Goal: Task Accomplishment & Management: Use online tool/utility

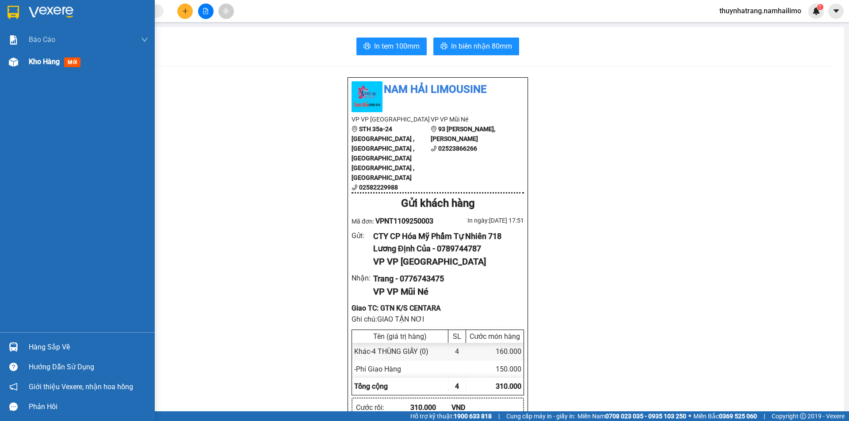
drag, startPoint x: 16, startPoint y: 4, endPoint x: 92, endPoint y: 62, distance: 95.6
click at [16, 4] on div at bounding box center [77, 14] width 155 height 29
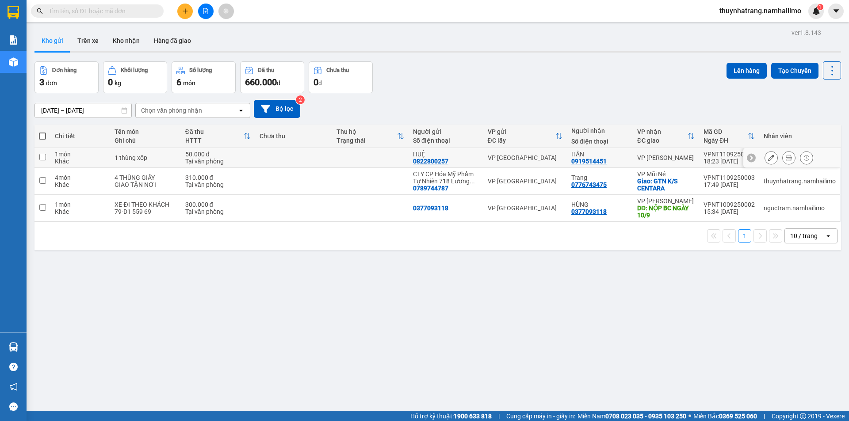
click at [476, 166] on td "HUỆ 0822800257" at bounding box center [445, 158] width 75 height 20
checkbox input "true"
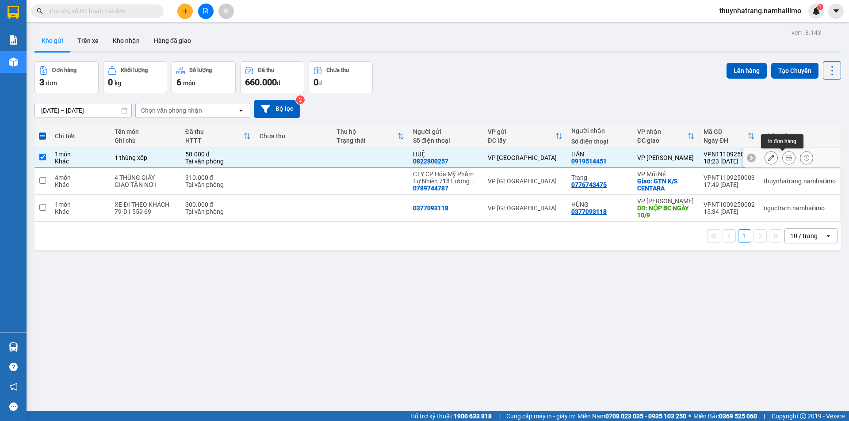
click at [785, 157] on icon at bounding box center [788, 158] width 6 height 6
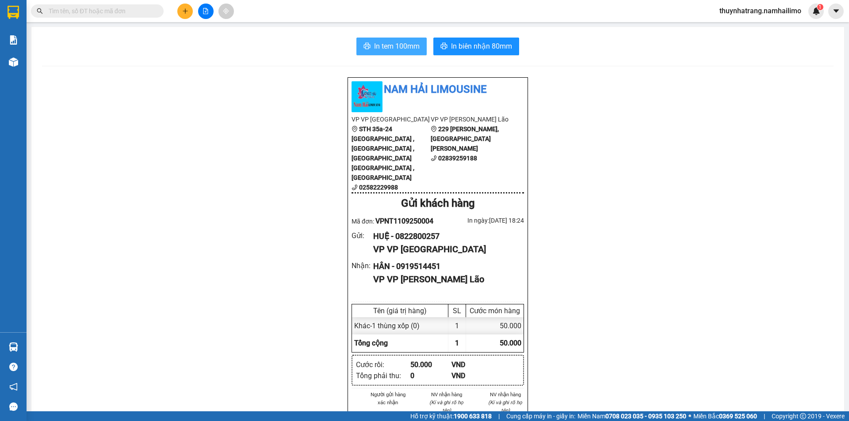
click at [389, 43] on span "In tem 100mm" at bounding box center [397, 46] width 46 height 11
